Goal: Check status: Check status

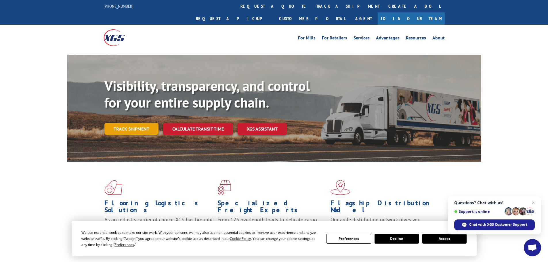
click at [122, 123] on link "Track shipment" at bounding box center [131, 129] width 54 height 12
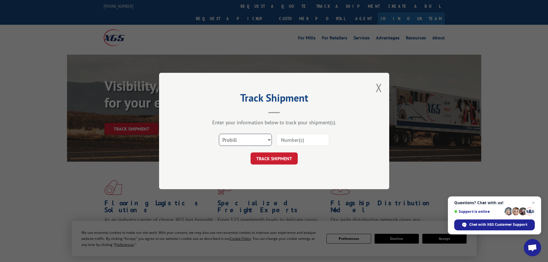
click at [228, 142] on select "Select category... Probill BOL PO" at bounding box center [245, 140] width 53 height 12
select select "bol"
click at [219, 134] on select "Select category... Probill BOL PO" at bounding box center [245, 140] width 53 height 12
click at [298, 137] on input at bounding box center [302, 140] width 53 height 12
paste input "2401945"
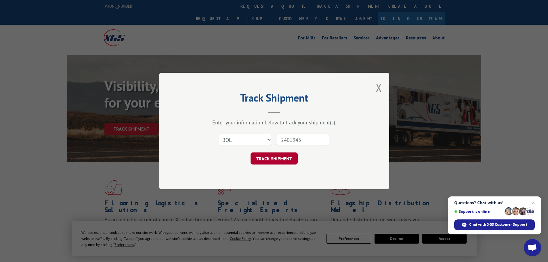
type input "2401945"
click at [263, 164] on button "TRACK SHIPMENT" at bounding box center [273, 158] width 47 height 12
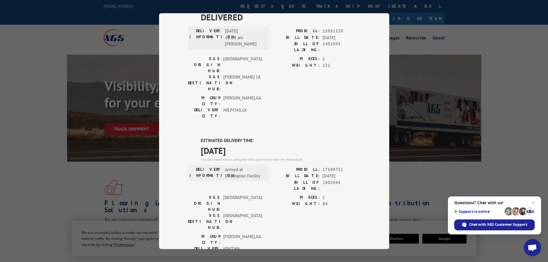
scroll to position [154, 0]
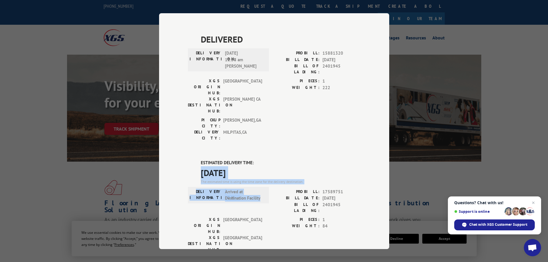
drag, startPoint x: 260, startPoint y: 134, endPoint x: 191, endPoint y: 108, distance: 73.5
click at [191, 160] on div "ESTIMATED DELIVERY TIME: [DATE] The estimated time is using the time zone for t…" at bounding box center [274, 263] width 172 height 207
